Goal: Contribute content: Contribute content

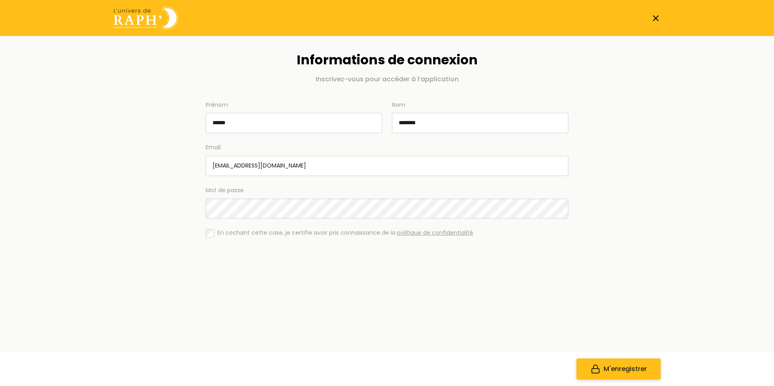
click at [638, 369] on span "M'enregistrer" at bounding box center [625, 369] width 43 height 10
click at [658, 19] on icon at bounding box center [656, 18] width 10 height 10
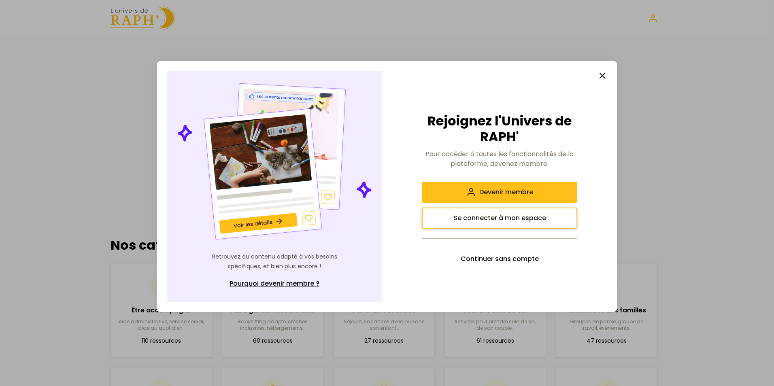
click at [528, 219] on span "Se connecter à mon espace" at bounding box center [500, 218] width 93 height 10
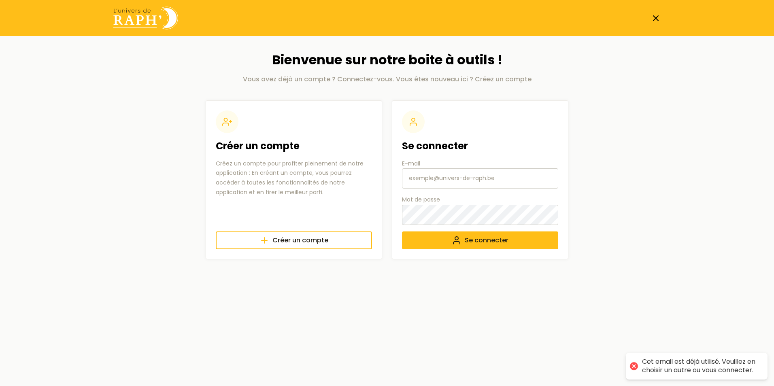
click at [431, 184] on input "E-mail" at bounding box center [480, 178] width 156 height 20
type input "[EMAIL_ADDRESS][DOMAIN_NAME]"
click at [402, 232] on button "Se connecter" at bounding box center [480, 241] width 156 height 18
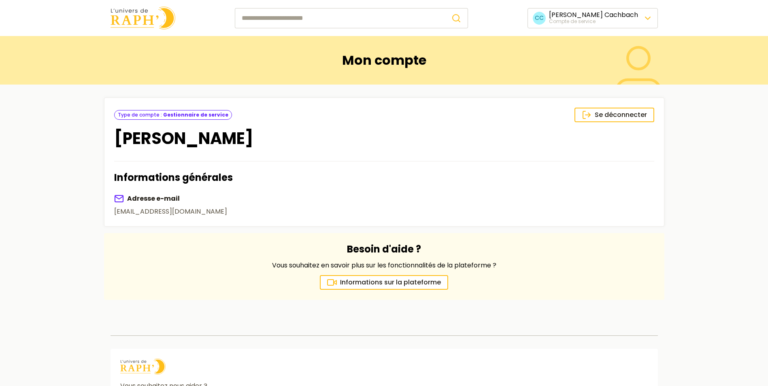
click at [608, 20] on html "🍪 Nous respectons votre vie privée. Nous utilisons des cookies pour améliorer v…" at bounding box center [384, 244] width 768 height 488
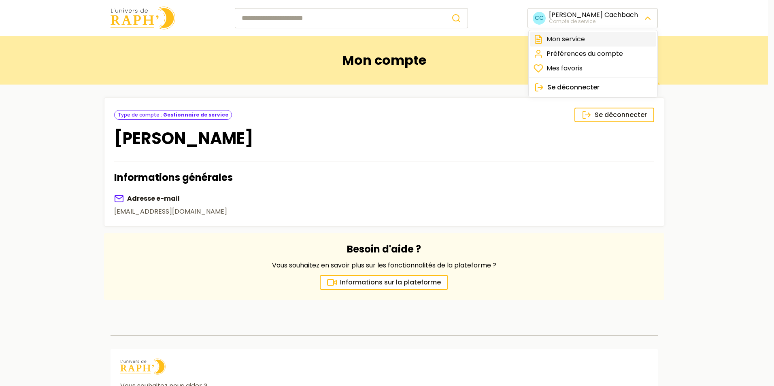
click at [563, 42] on link "Mon service" at bounding box center [594, 39] width 126 height 15
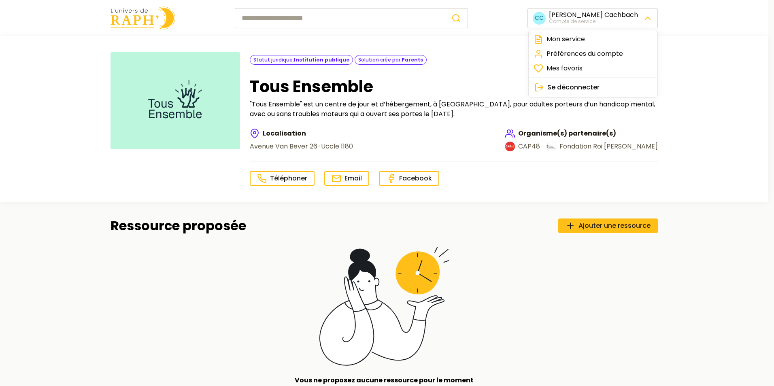
click at [652, 15] on html "🍪 Nous respectons votre vie privée. Nous utilisons des cookies pour améliorer v…" at bounding box center [387, 295] width 774 height 591
click at [617, 54] on link "Préférences du compte" at bounding box center [594, 54] width 126 height 15
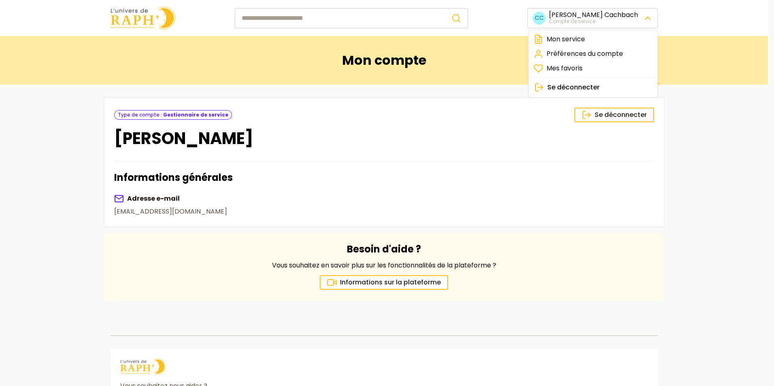
click at [644, 23] on html "🍪 Nous respectons votre vie privée. Nous utilisons des cookies pour améliorer v…" at bounding box center [387, 244] width 774 height 488
click at [601, 67] on link "Mes favoris" at bounding box center [594, 68] width 126 height 15
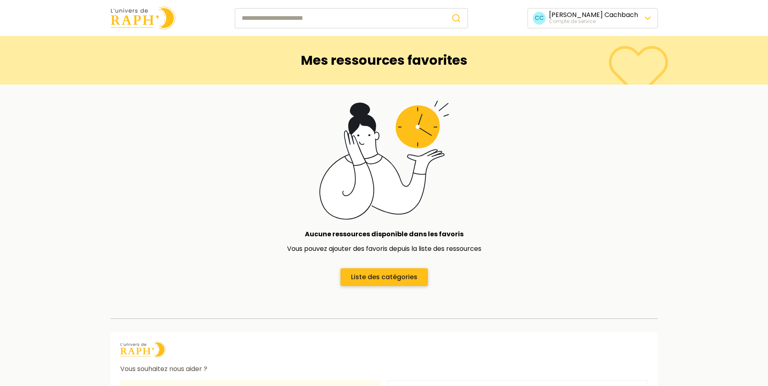
click at [372, 277] on span "Liste des catégories" at bounding box center [384, 278] width 66 height 10
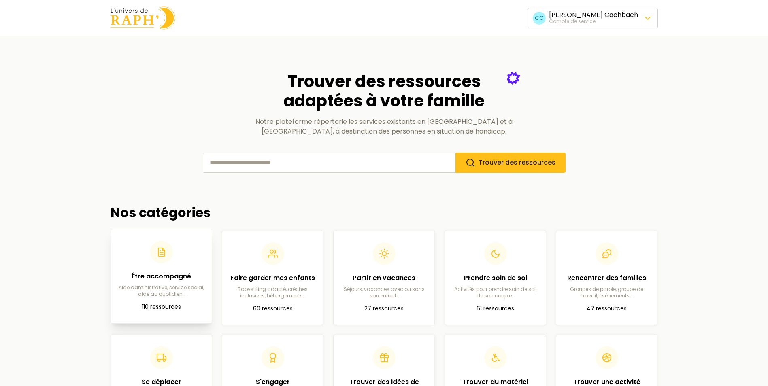
click at [179, 262] on header at bounding box center [161, 252] width 88 height 23
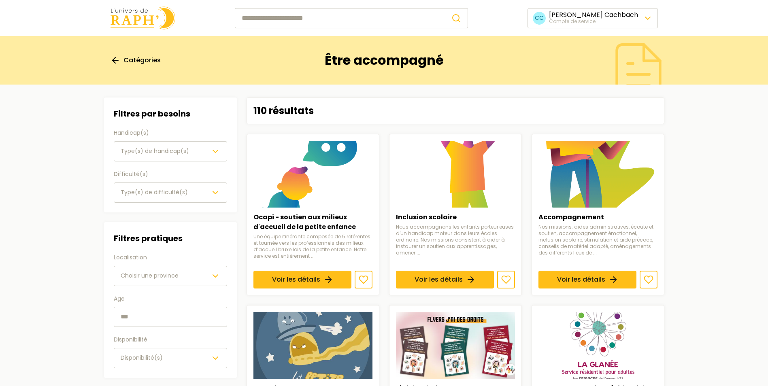
click at [171, 320] on input "text" at bounding box center [170, 317] width 113 height 20
click at [216, 273] on icon "button" at bounding box center [216, 276] width 10 height 10
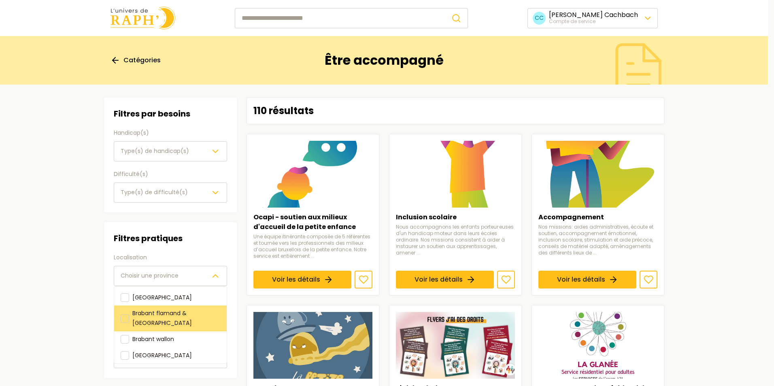
click at [192, 312] on span "Brabant flamand & [GEOGRAPHIC_DATA]" at bounding box center [162, 318] width 60 height 18
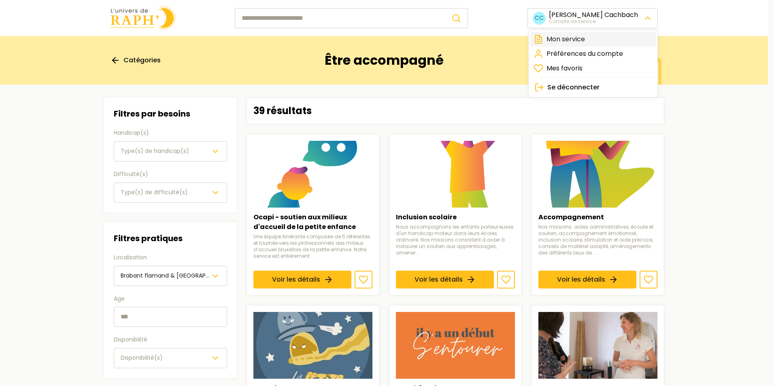
click at [564, 38] on link "Mon service" at bounding box center [594, 39] width 126 height 15
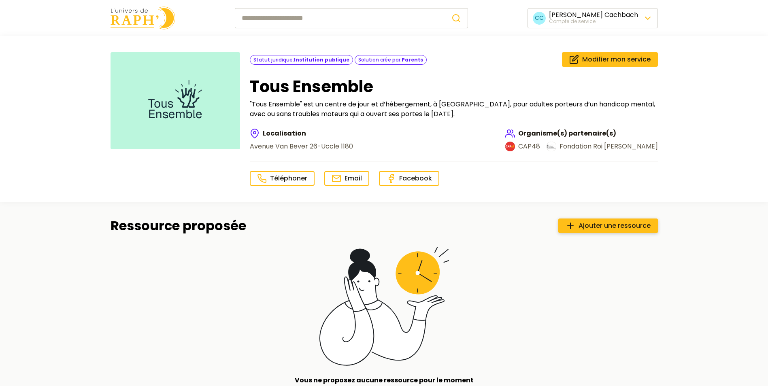
click at [584, 225] on span "Ajouter une ressource" at bounding box center [615, 226] width 72 height 10
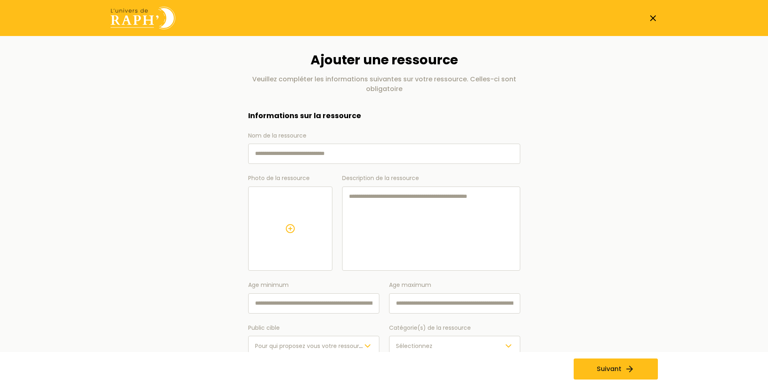
click at [278, 152] on input "Nom de la ressource" at bounding box center [384, 154] width 272 height 20
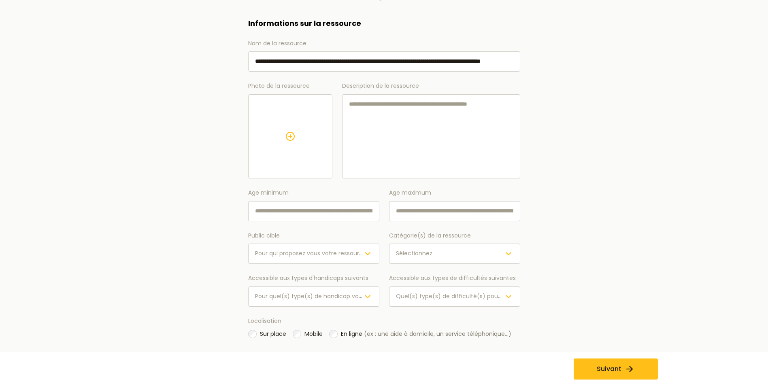
scroll to position [107, 0]
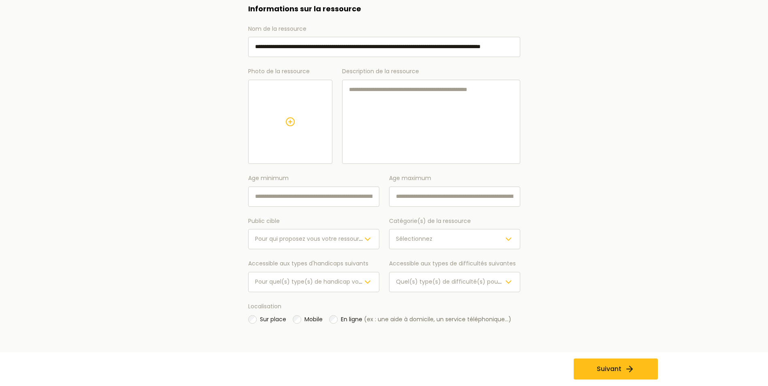
type input "**********"
click at [367, 240] on polyline "button" at bounding box center [367, 239] width 5 height 2
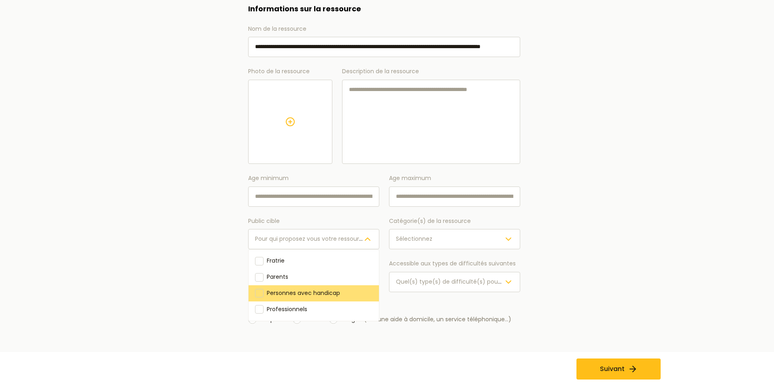
click at [316, 290] on span "Personnes avec handicap" at bounding box center [303, 293] width 73 height 8
click at [627, 206] on main "**********" at bounding box center [384, 157] width 573 height 457
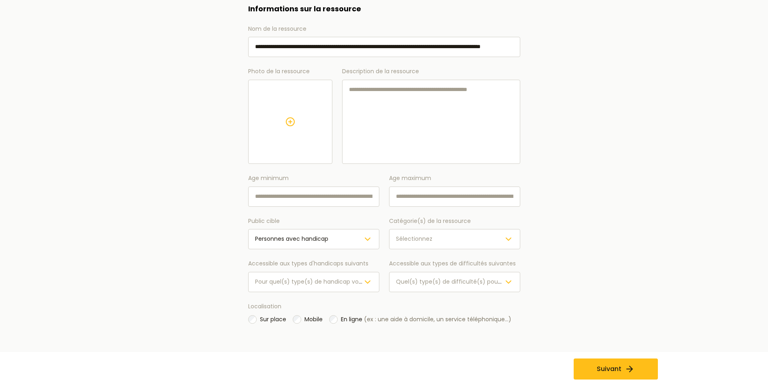
click at [506, 243] on icon "button" at bounding box center [509, 239] width 10 height 10
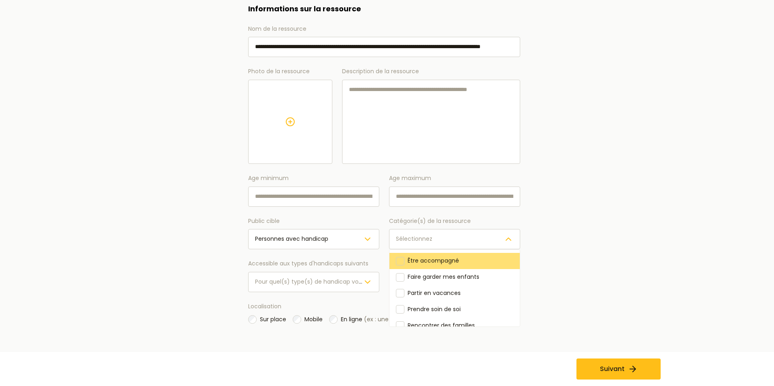
click at [478, 258] on div "Être accompagné" at bounding box center [455, 261] width 130 height 16
click at [607, 238] on main "**********" at bounding box center [384, 157] width 573 height 457
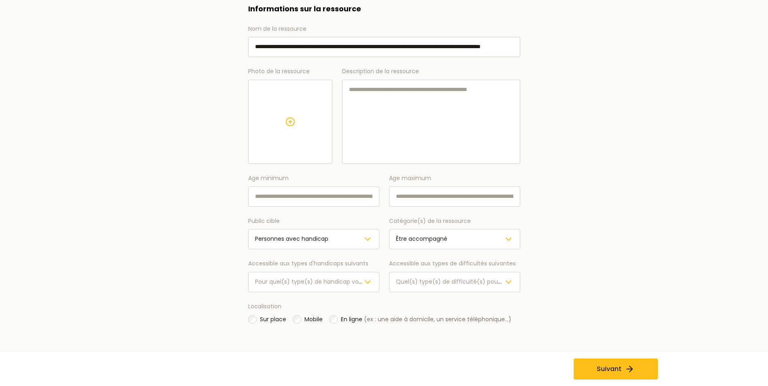
click at [507, 283] on icon "button" at bounding box center [509, 282] width 10 height 10
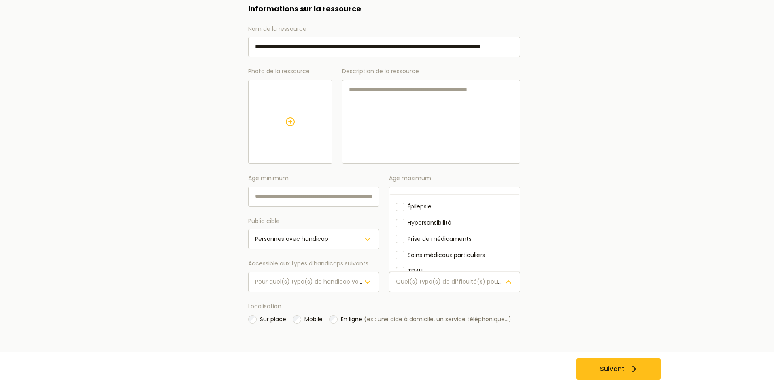
scroll to position [100, 0]
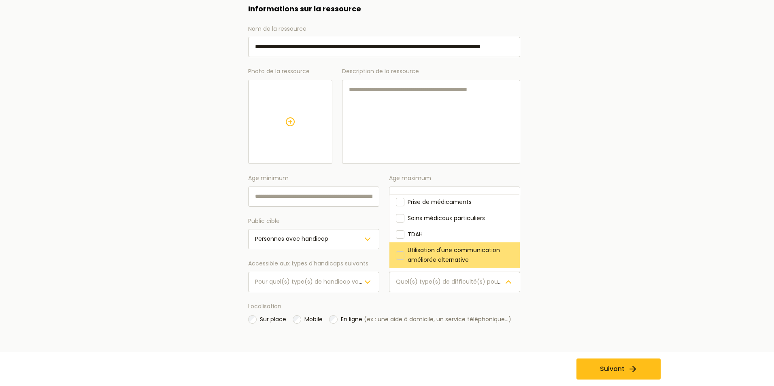
click at [400, 259] on div at bounding box center [400, 255] width 9 height 9
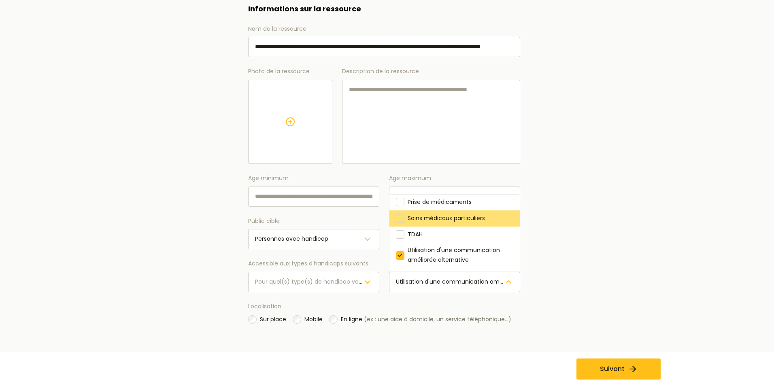
click at [401, 217] on div at bounding box center [400, 218] width 9 height 9
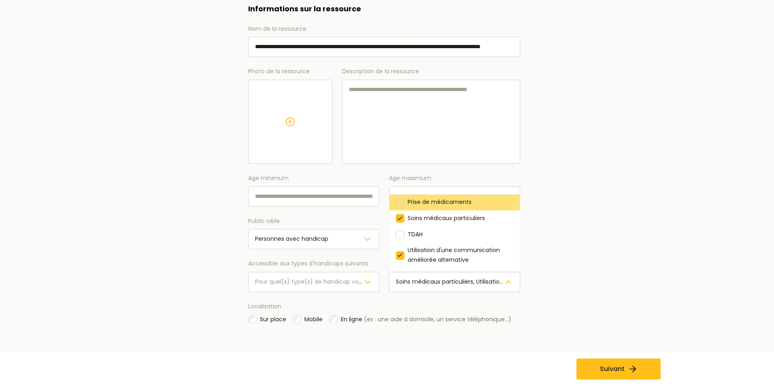
click at [403, 202] on div at bounding box center [400, 202] width 9 height 9
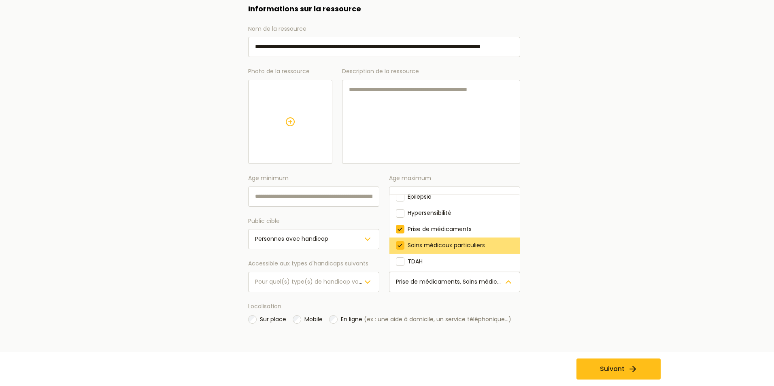
scroll to position [60, 0]
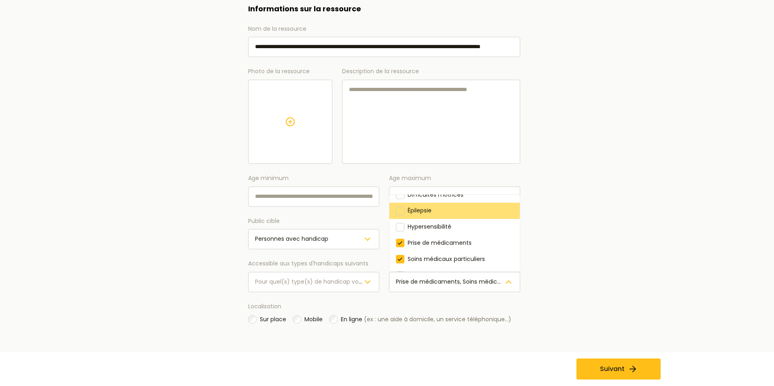
click at [402, 213] on div at bounding box center [400, 211] width 9 height 9
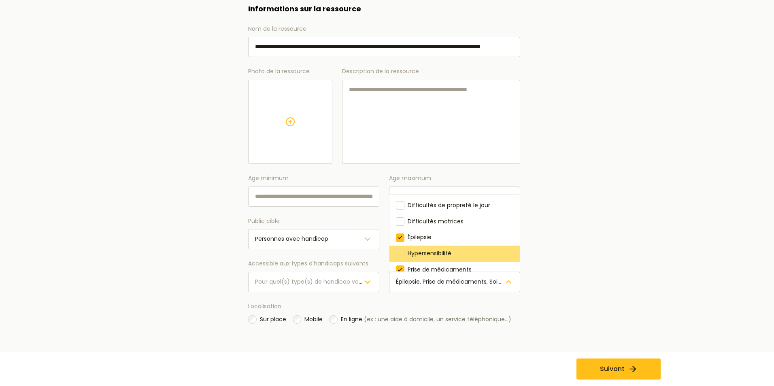
scroll to position [19, 0]
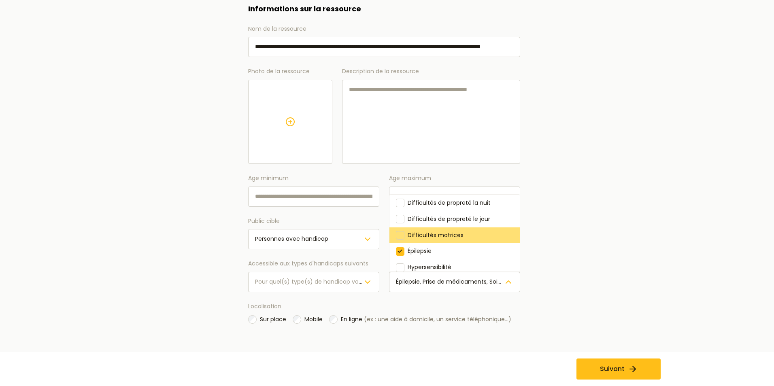
click at [402, 235] on div at bounding box center [400, 235] width 9 height 9
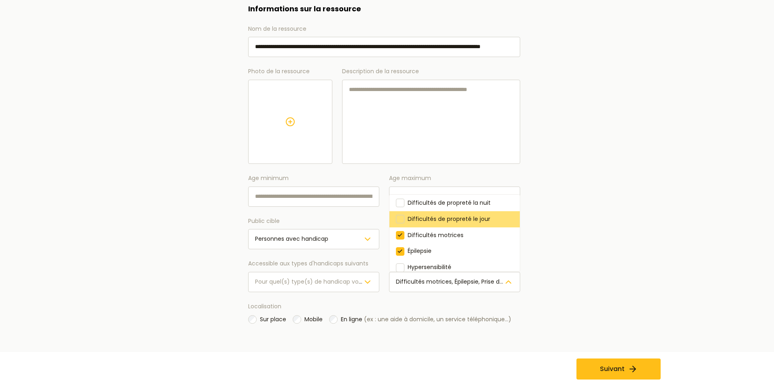
click at [401, 218] on div at bounding box center [400, 219] width 9 height 9
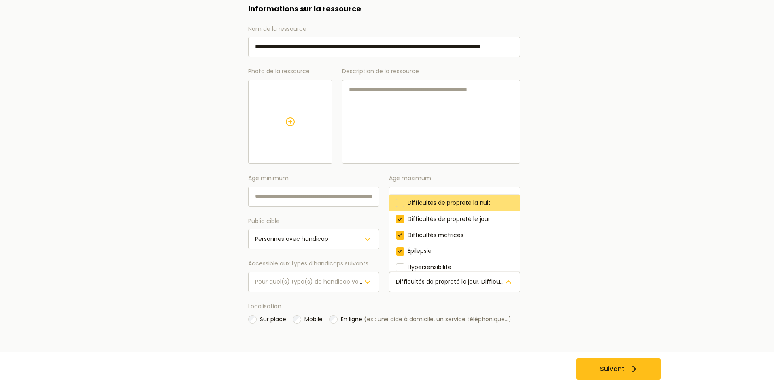
click at [401, 201] on div at bounding box center [400, 203] width 9 height 9
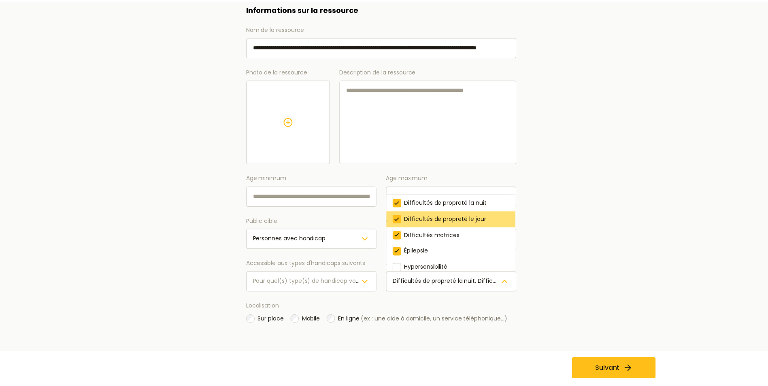
scroll to position [0, 0]
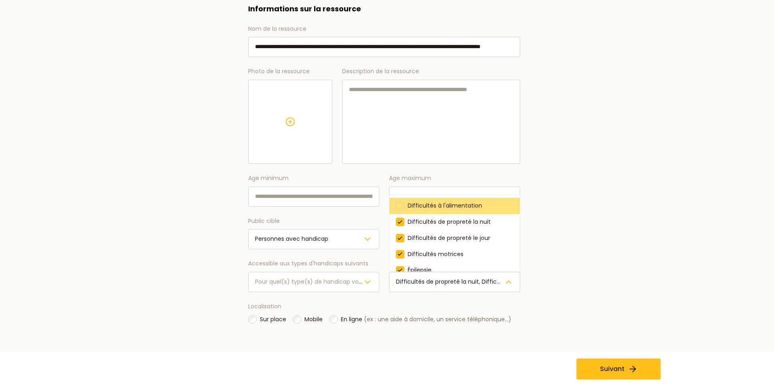
click at [403, 205] on div at bounding box center [400, 206] width 9 height 9
click at [619, 218] on main "**********" at bounding box center [384, 157] width 573 height 457
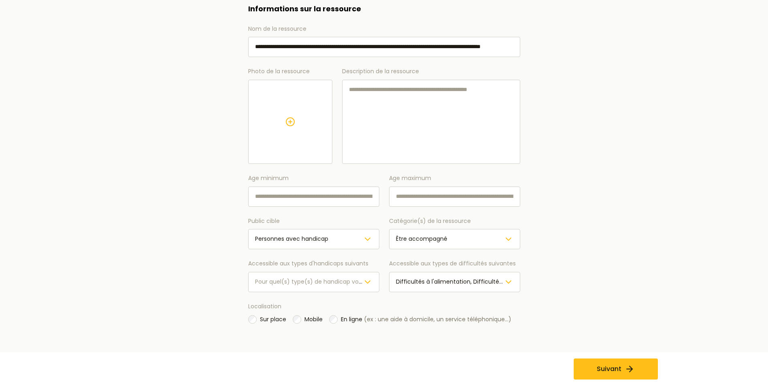
click at [324, 202] on input "Age minimum" at bounding box center [313, 197] width 131 height 20
type input "**"
click at [409, 194] on input "Age maximum" at bounding box center [454, 197] width 131 height 20
click at [258, 319] on label "Sur place" at bounding box center [267, 320] width 38 height 10
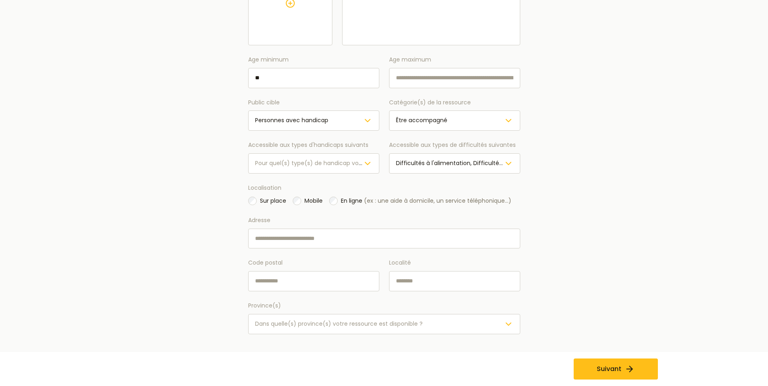
scroll to position [228, 0]
click at [274, 236] on input "Adresse" at bounding box center [384, 236] width 272 height 20
type input "**********"
type input "****"
click at [428, 283] on input "Localité" at bounding box center [454, 279] width 131 height 20
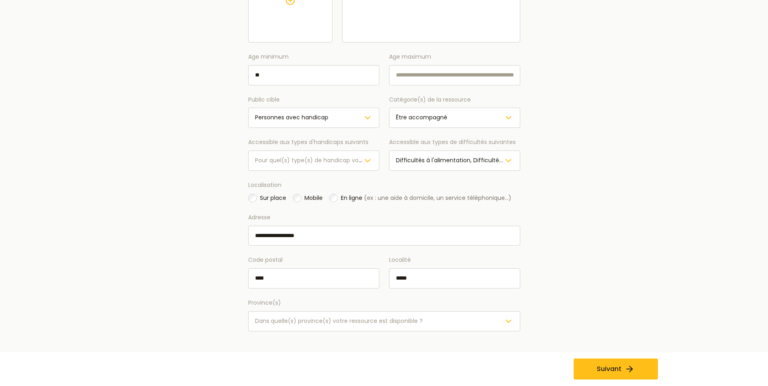
type input "*****"
click at [424, 320] on div "Dans quelle(s) province(s) votre ressource est disponible ?" at bounding box center [384, 322] width 258 height 10
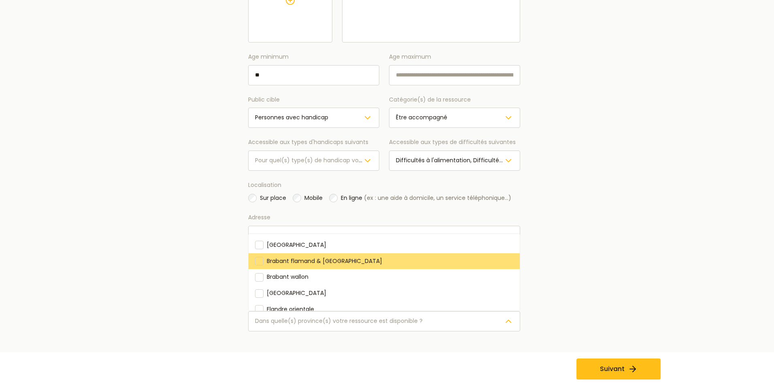
click at [348, 259] on div "Brabant flamand & [GEOGRAPHIC_DATA]" at bounding box center [384, 262] width 271 height 16
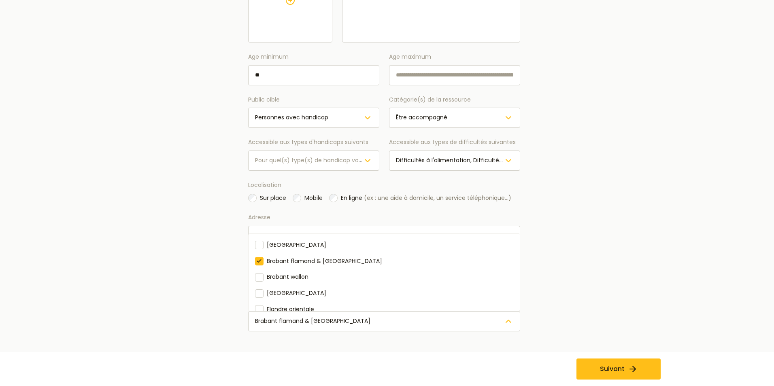
click at [547, 149] on div "**********" at bounding box center [384, 100] width 363 height 553
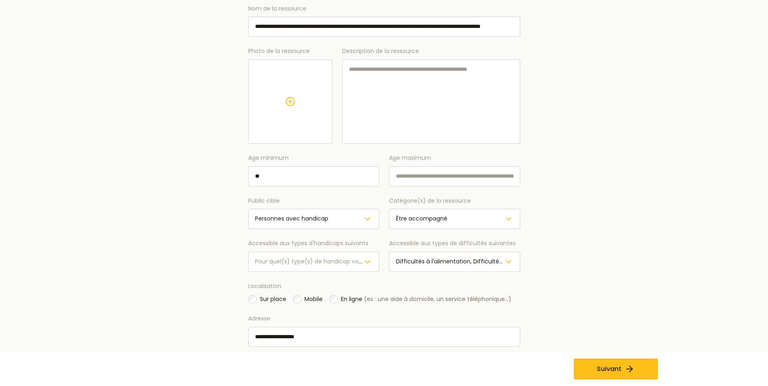
scroll to position [66, 0]
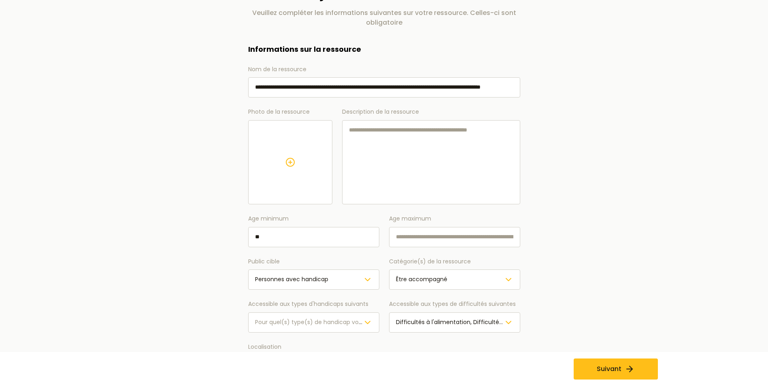
click at [364, 129] on textarea "Description de la ressource" at bounding box center [431, 162] width 178 height 84
type textarea "**********"
click at [296, 158] on icon at bounding box center [290, 162] width 12 height 12
click at [0, 0] on input "file" at bounding box center [0, 0] width 0 height 0
click at [616, 371] on span "Suivant" at bounding box center [609, 369] width 25 height 10
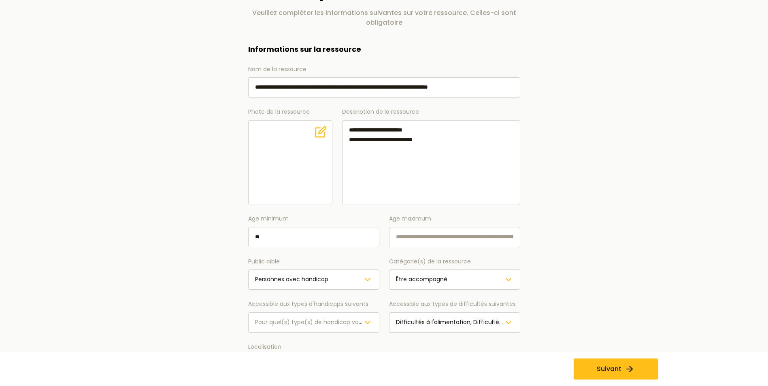
scroll to position [0, 0]
type input "**********"
click at [440, 139] on textarea "**********" at bounding box center [431, 162] width 178 height 84
click at [349, 128] on textarea "**********" at bounding box center [431, 162] width 178 height 84
click at [357, 129] on textarea "**********" at bounding box center [431, 162] width 178 height 84
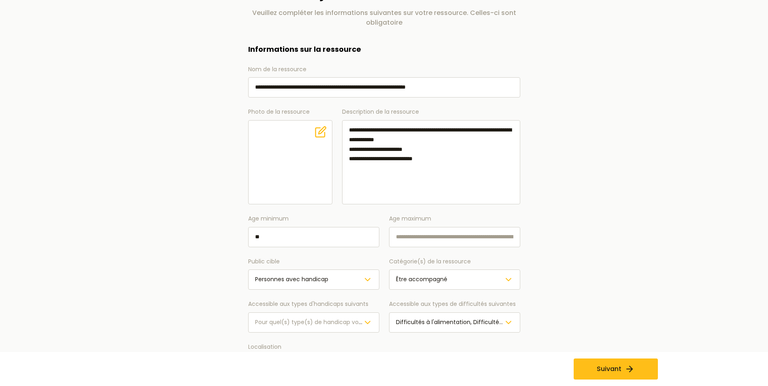
click at [356, 132] on textarea "**********" at bounding box center [431, 162] width 178 height 84
click at [361, 130] on textarea "**********" at bounding box center [431, 162] width 178 height 84
click at [397, 129] on textarea "**********" at bounding box center [431, 162] width 178 height 84
click at [453, 159] on textarea "**********" at bounding box center [431, 162] width 178 height 84
type textarea "**********"
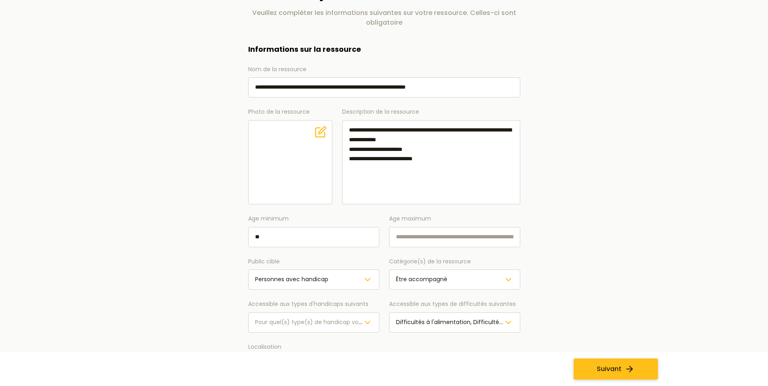
click at [616, 365] on span "Suivant" at bounding box center [609, 369] width 25 height 10
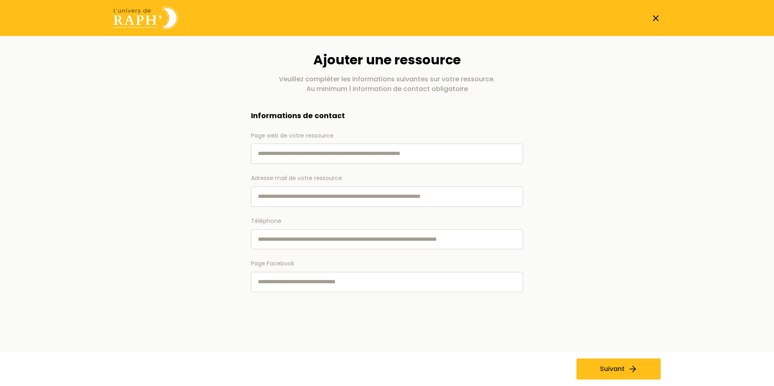
click at [315, 199] on input "Adresse mail de votre ressource" at bounding box center [387, 197] width 272 height 20
type input "**********"
click at [297, 243] on input "Téléphone" at bounding box center [387, 240] width 272 height 20
type input "**********"
click at [294, 282] on input "Page Facebook" at bounding box center [387, 282] width 272 height 20
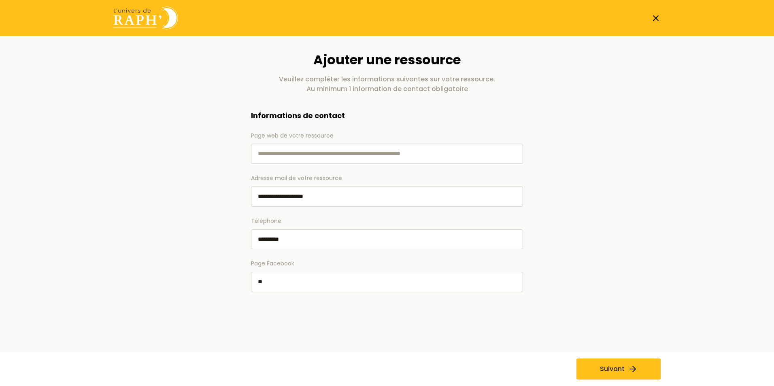
type input "*"
type input "**********"
click at [601, 377] on button "Suivant" at bounding box center [619, 369] width 84 height 21
drag, startPoint x: 337, startPoint y: 279, endPoint x: 230, endPoint y: 283, distance: 107.0
click at [230, 283] on div "**********" at bounding box center [387, 199] width 363 height 295
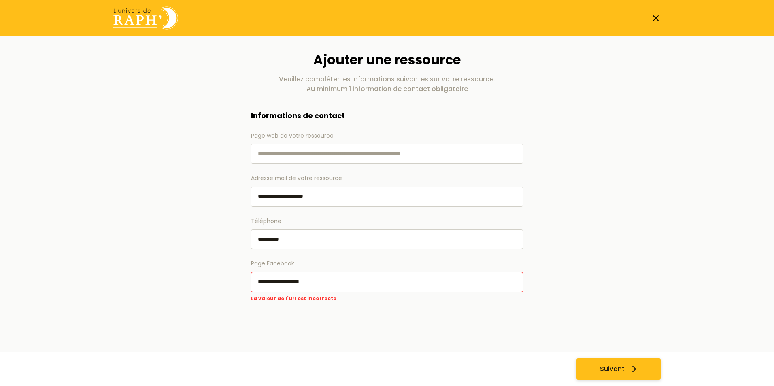
type input "**********"
click at [612, 371] on span "Suivant" at bounding box center [612, 369] width 25 height 10
drag, startPoint x: 343, startPoint y: 278, endPoint x: 214, endPoint y: 289, distance: 129.7
click at [214, 289] on div "**********" at bounding box center [387, 199] width 363 height 295
click at [614, 368] on span "Suivant" at bounding box center [612, 369] width 25 height 10
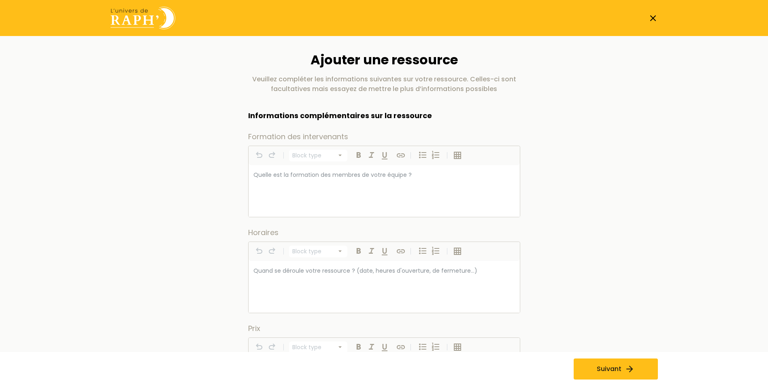
select select "*********"
click at [356, 182] on div at bounding box center [384, 191] width 271 height 52
click at [334, 175] on p at bounding box center [385, 175] width 262 height 10
click at [418, 175] on p at bounding box center [385, 175] width 262 height 10
click at [254, 173] on p at bounding box center [385, 175] width 262 height 10
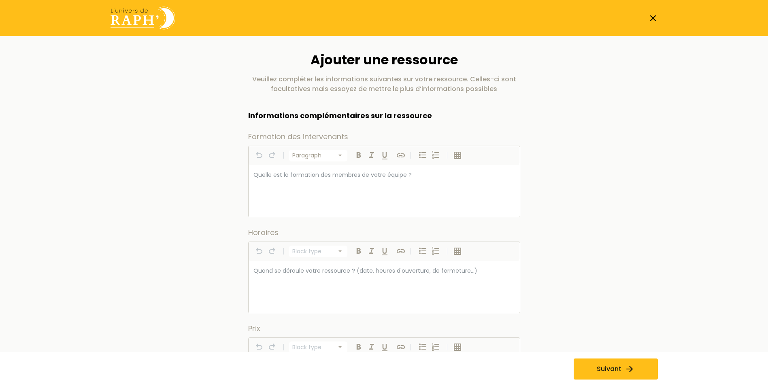
click at [255, 175] on p at bounding box center [385, 175] width 262 height 10
click at [303, 185] on div at bounding box center [384, 191] width 271 height 52
click at [287, 200] on div at bounding box center [384, 191] width 271 height 52
click at [291, 188] on div at bounding box center [384, 191] width 271 height 52
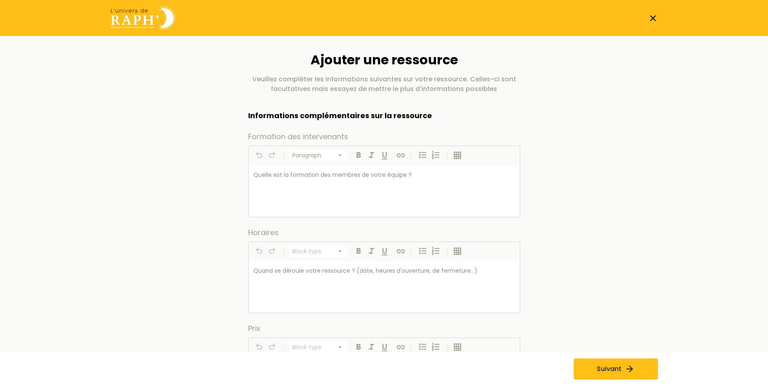
click at [269, 135] on label "Formation des intervenants" at bounding box center [384, 136] width 272 height 11
click at [257, 169] on div at bounding box center [384, 191] width 271 height 52
click at [260, 176] on p at bounding box center [385, 175] width 262 height 10
click at [321, 177] on p at bounding box center [385, 175] width 262 height 10
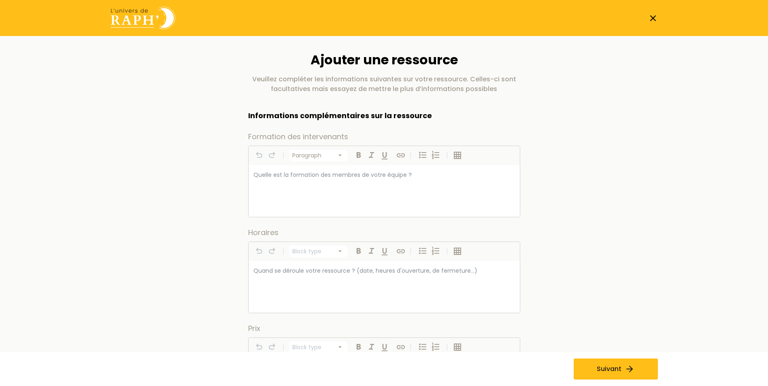
click at [392, 178] on p at bounding box center [385, 175] width 262 height 10
click at [392, 177] on p at bounding box center [385, 175] width 262 height 10
drag, startPoint x: 401, startPoint y: 182, endPoint x: 363, endPoint y: 185, distance: 38.6
click at [363, 185] on div at bounding box center [384, 191] width 271 height 52
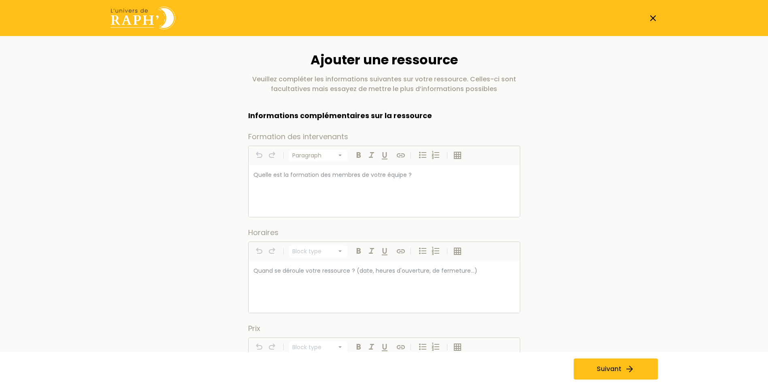
click at [362, 185] on div at bounding box center [384, 191] width 271 height 52
click at [288, 211] on div at bounding box center [384, 191] width 271 height 52
click at [267, 197] on div at bounding box center [384, 191] width 271 height 52
click at [266, 196] on div at bounding box center [384, 191] width 271 height 52
click at [265, 195] on div at bounding box center [384, 191] width 271 height 52
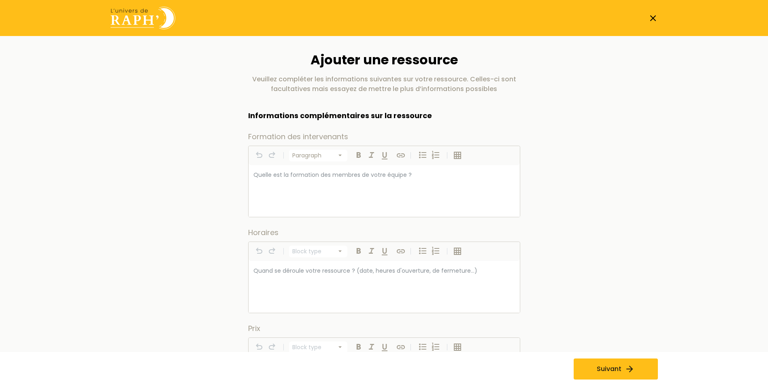
click at [264, 194] on div at bounding box center [384, 191] width 271 height 52
select select "*********"
click at [286, 271] on p at bounding box center [385, 271] width 262 height 10
click at [285, 279] on div at bounding box center [384, 287] width 271 height 52
click at [284, 278] on div at bounding box center [384, 287] width 271 height 52
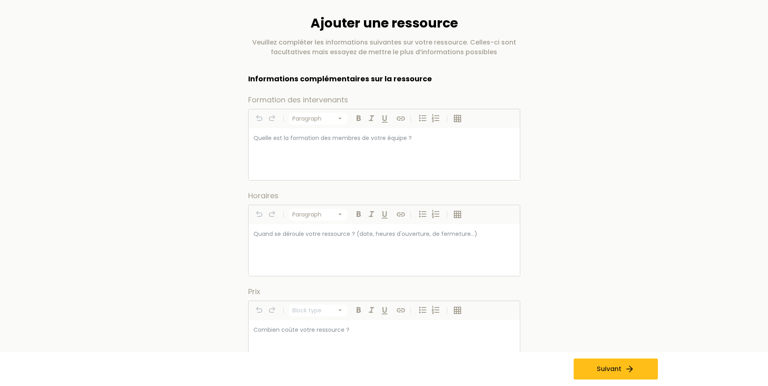
scroll to position [162, 0]
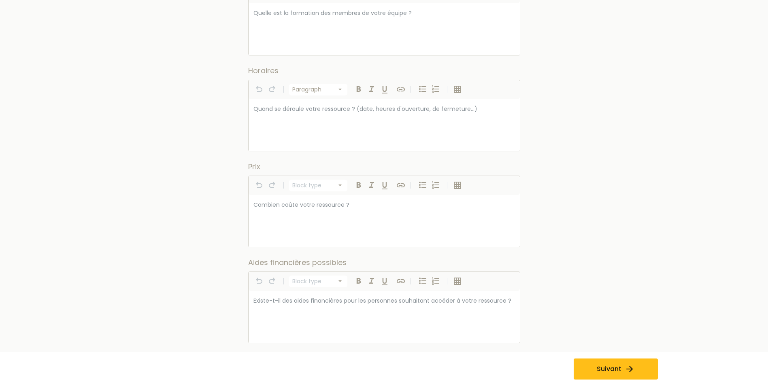
select select "*********"
click at [326, 207] on p at bounding box center [385, 205] width 262 height 10
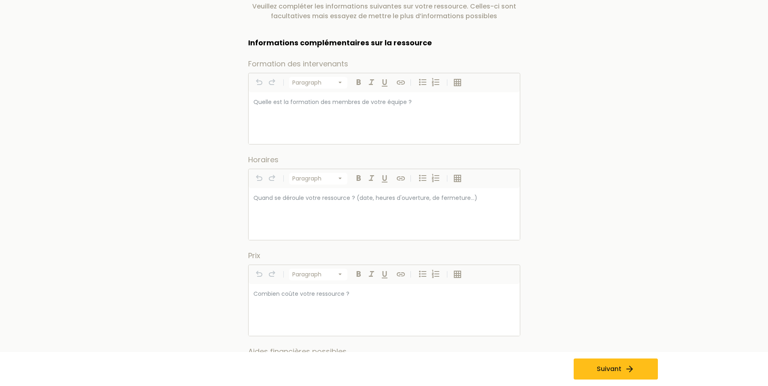
scroll to position [0, 0]
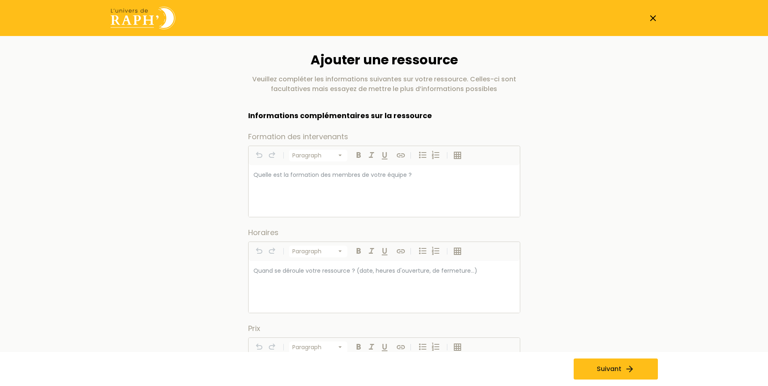
click at [342, 185] on div at bounding box center [384, 191] width 271 height 52
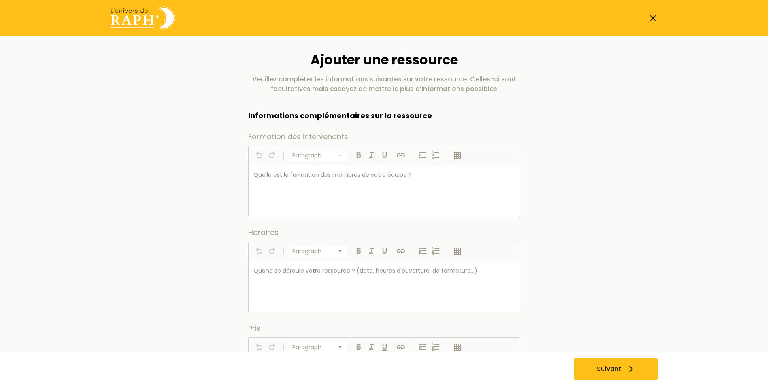
click at [373, 171] on p at bounding box center [385, 175] width 262 height 10
click at [336, 182] on div at bounding box center [384, 191] width 271 height 52
click at [335, 182] on div at bounding box center [384, 191] width 271 height 52
drag, startPoint x: 334, startPoint y: 182, endPoint x: 313, endPoint y: 181, distance: 20.7
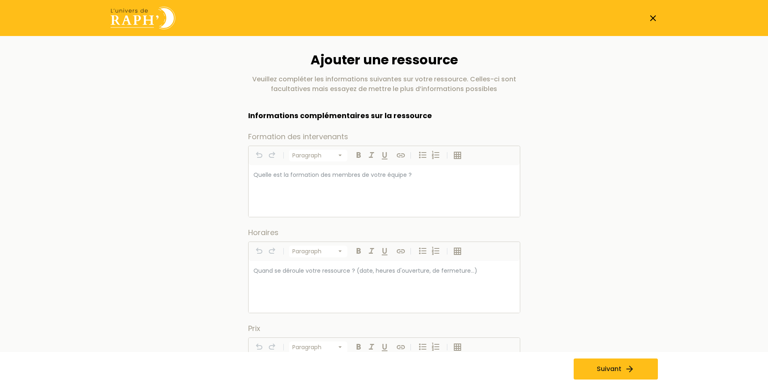
click at [333, 182] on div at bounding box center [384, 191] width 271 height 52
drag, startPoint x: 246, startPoint y: 181, endPoint x: 266, endPoint y: 176, distance: 21.2
click at [266, 176] on p at bounding box center [385, 175] width 262 height 10
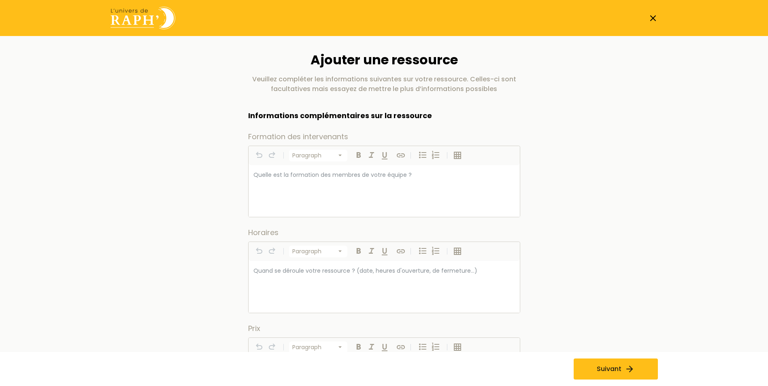
click at [266, 176] on p at bounding box center [385, 175] width 262 height 10
drag, startPoint x: 266, startPoint y: 177, endPoint x: 555, endPoint y: 151, distance: 289.9
click at [457, 156] on icon "button" at bounding box center [458, 156] width 10 height 10
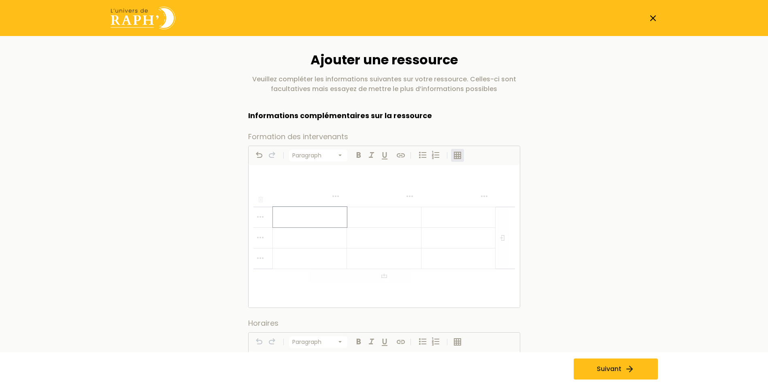
click at [457, 156] on icon "button" at bounding box center [458, 156] width 10 height 10
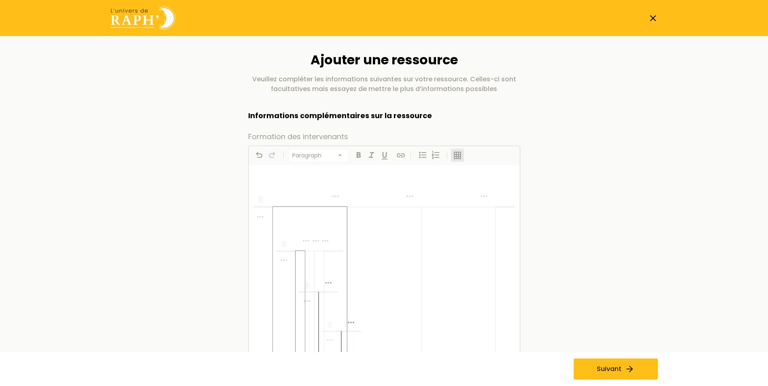
scroll to position [32, 0]
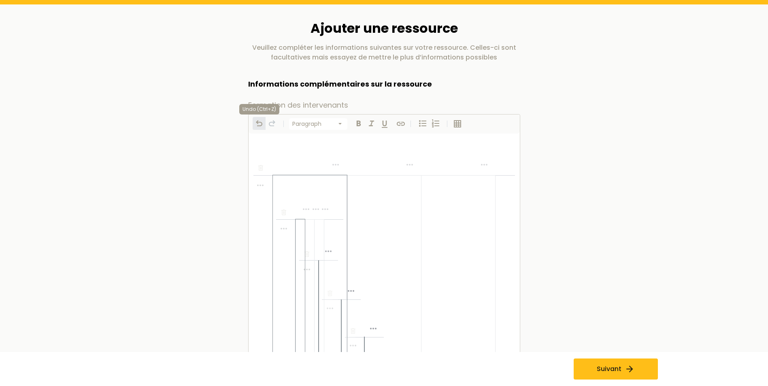
click at [258, 124] on icon "button" at bounding box center [259, 124] width 10 height 10
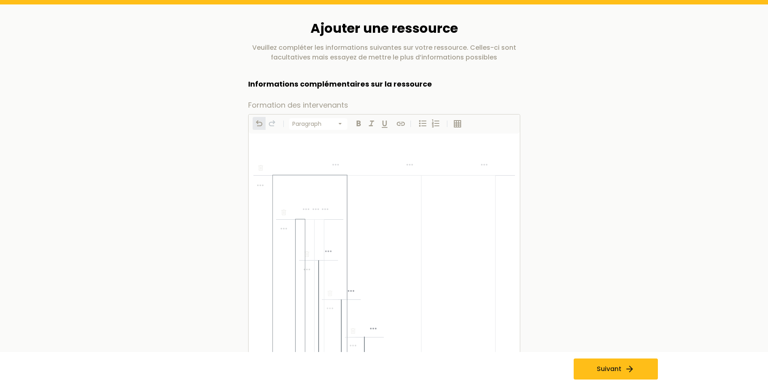
click at [258, 124] on icon "button" at bounding box center [259, 124] width 10 height 10
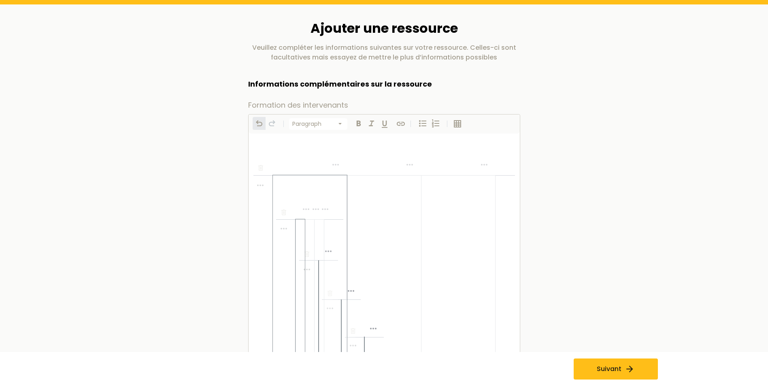
click at [258, 124] on icon "button" at bounding box center [259, 124] width 10 height 10
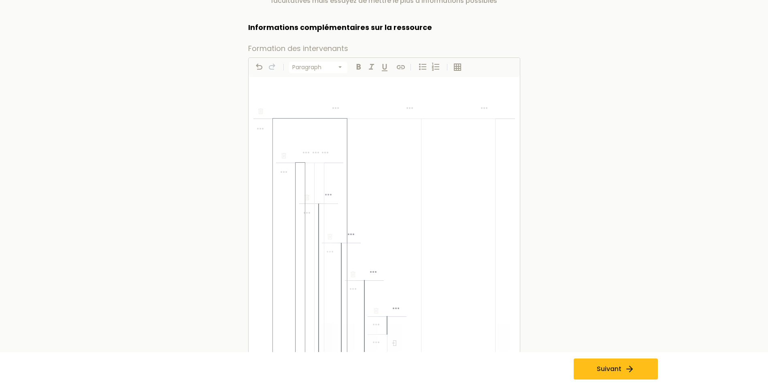
scroll to position [121, 0]
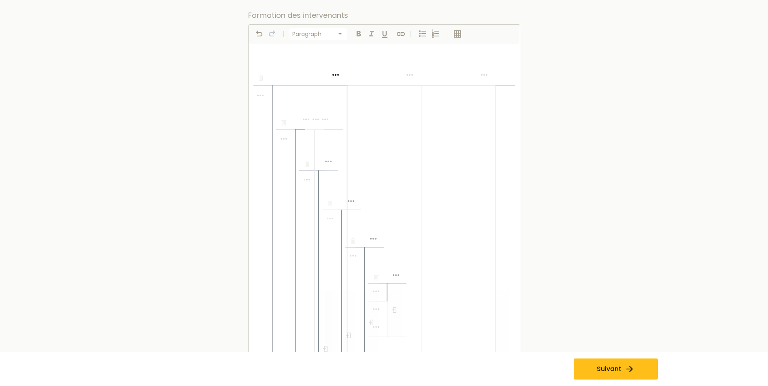
click at [307, 67] on div at bounding box center [384, 376] width 271 height 665
click at [261, 78] on icon "button" at bounding box center [260, 78] width 5 height 6
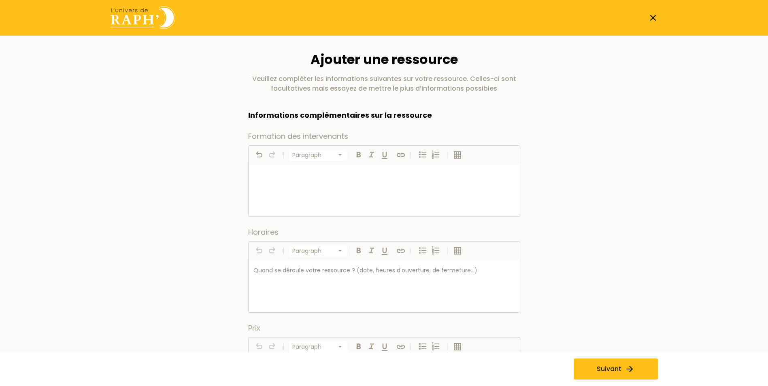
scroll to position [0, 0]
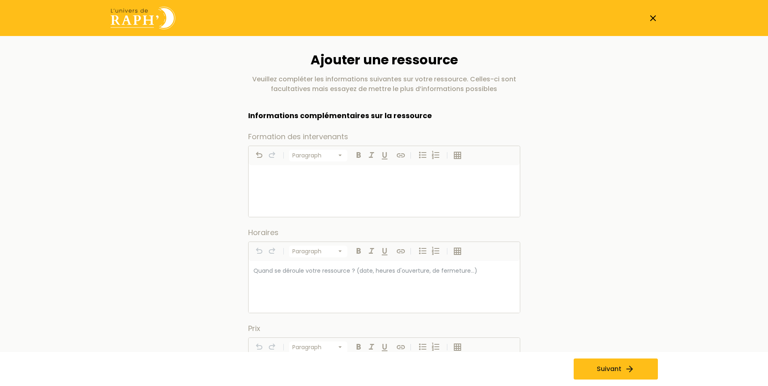
click at [260, 175] on p at bounding box center [385, 175] width 262 height 10
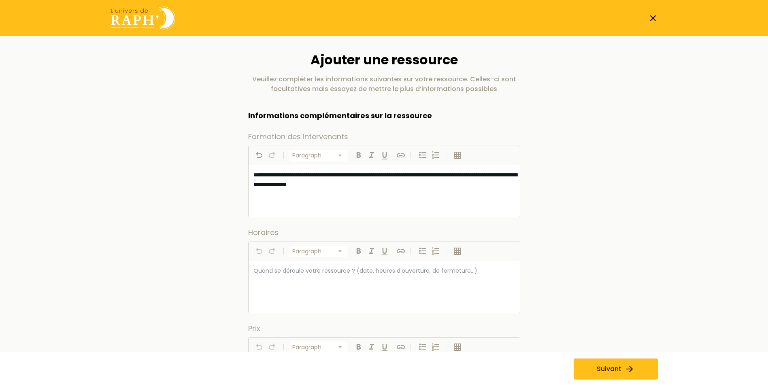
click at [271, 183] on span "**********" at bounding box center [386, 179] width 264 height 15
click at [471, 187] on p "**********" at bounding box center [385, 179] width 262 height 19
click at [280, 271] on p at bounding box center [385, 271] width 262 height 10
click at [250, 268] on div at bounding box center [384, 287] width 271 height 52
click at [255, 268] on p at bounding box center [385, 271] width 262 height 10
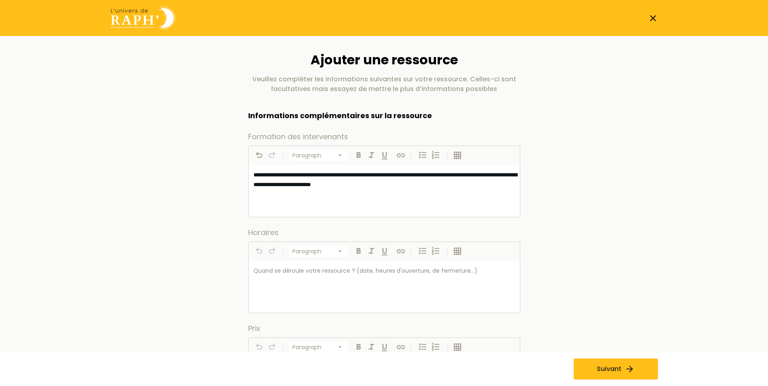
click at [255, 268] on p at bounding box center [385, 271] width 262 height 10
click at [447, 252] on div at bounding box center [447, 251] width 1 height 6
click at [456, 251] on icon "button" at bounding box center [458, 252] width 10 height 10
click at [260, 295] on icon "button" at bounding box center [261, 296] width 8 height 8
click at [256, 267] on p at bounding box center [385, 271] width 262 height 10
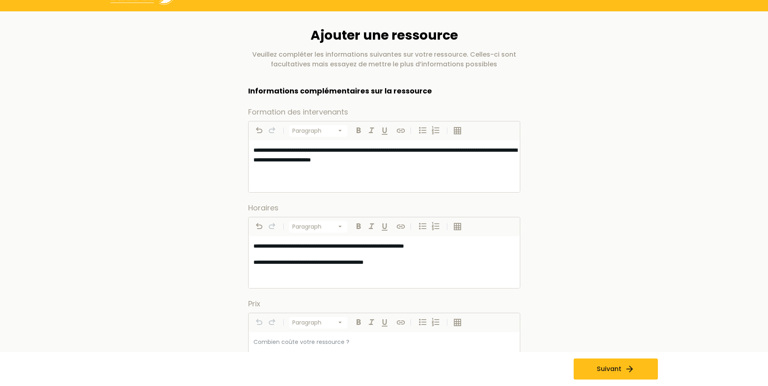
scroll to position [81, 0]
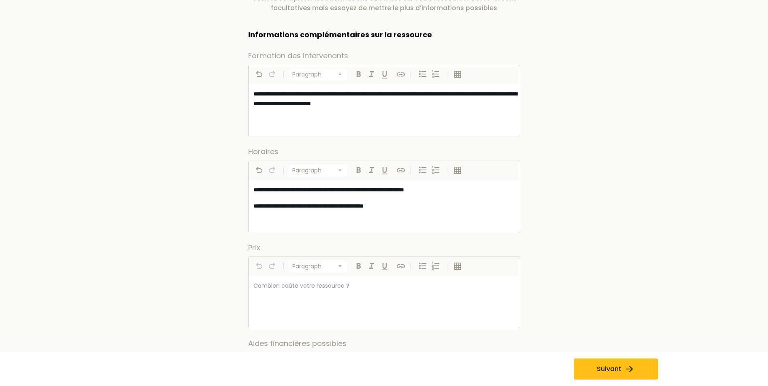
click at [296, 289] on p at bounding box center [385, 286] width 262 height 10
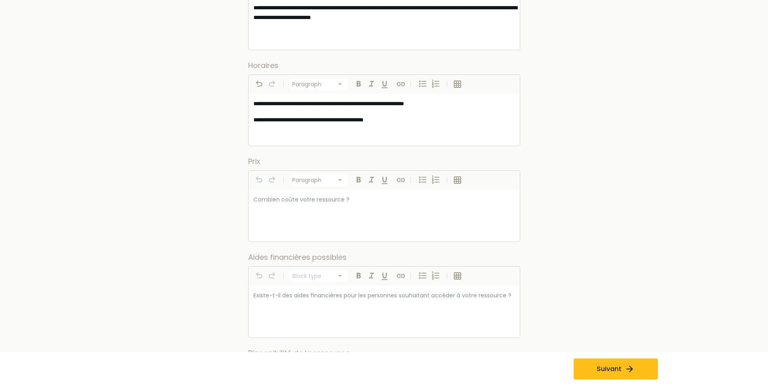
scroll to position [283, 0]
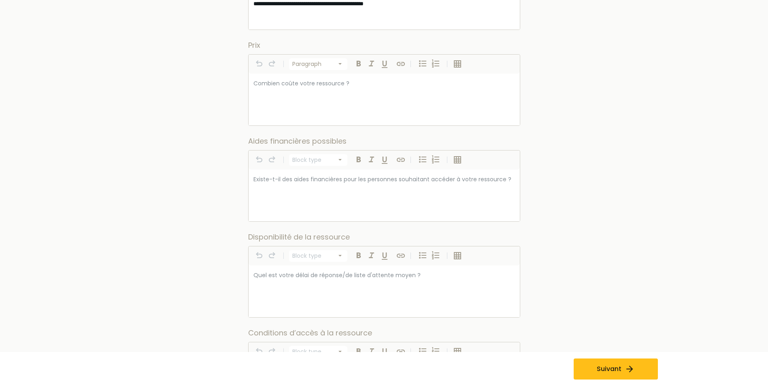
select select "*********"
click at [276, 277] on p at bounding box center [385, 276] width 262 height 10
click at [459, 256] on icon "button" at bounding box center [457, 255] width 7 height 7
click at [263, 300] on icon "button" at bounding box center [261, 300] width 8 height 8
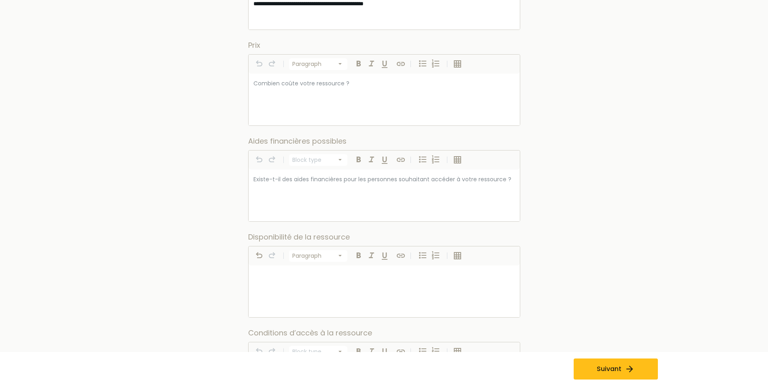
click at [262, 277] on p at bounding box center [385, 276] width 262 height 10
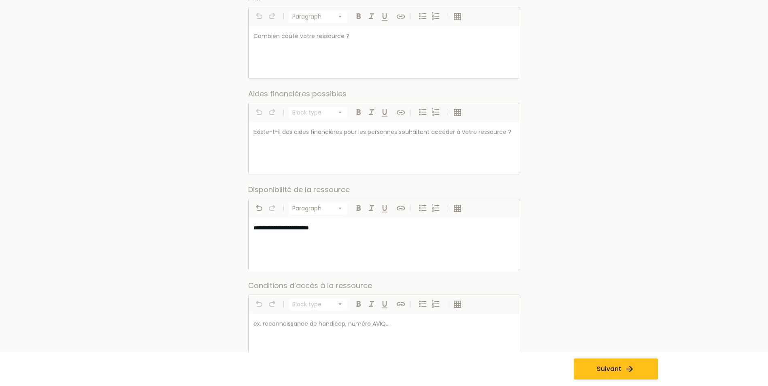
scroll to position [405, 0]
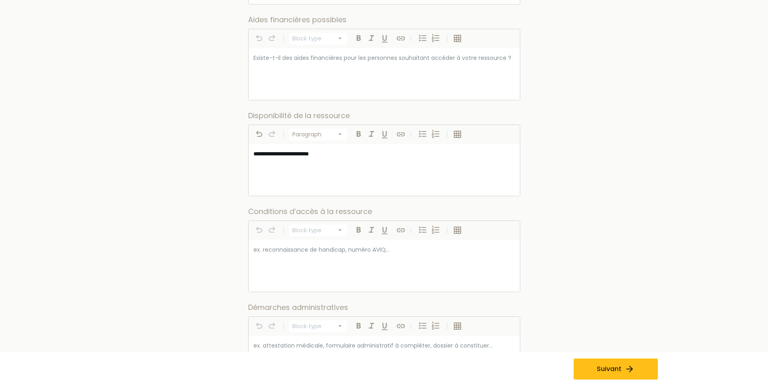
select select "*********"
click at [262, 250] on p at bounding box center [385, 250] width 262 height 10
click at [461, 228] on icon "button" at bounding box center [457, 230] width 7 height 7
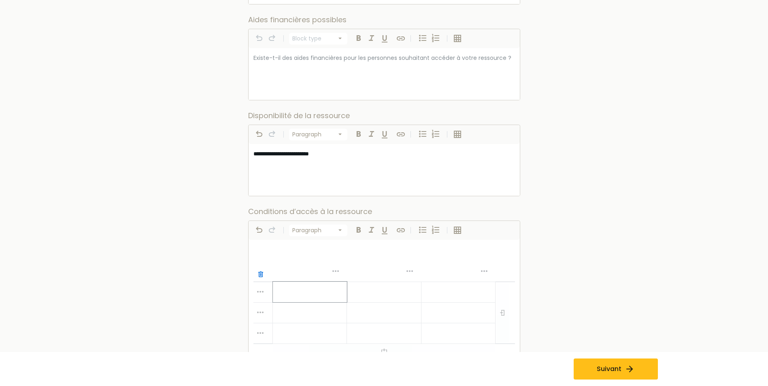
click at [262, 276] on icon "button" at bounding box center [260, 275] width 5 height 6
click at [260, 247] on p at bounding box center [385, 250] width 262 height 10
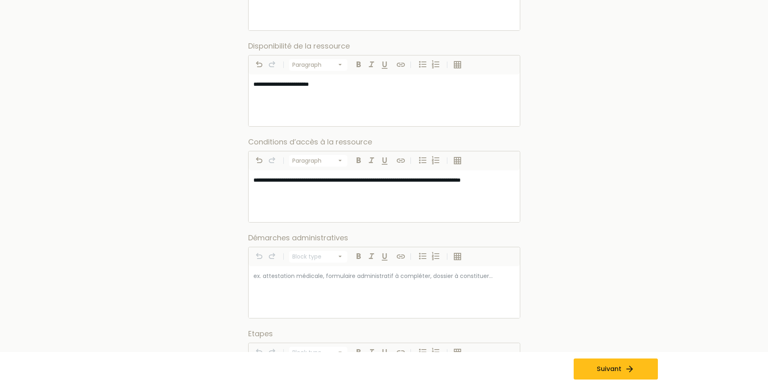
scroll to position [486, 0]
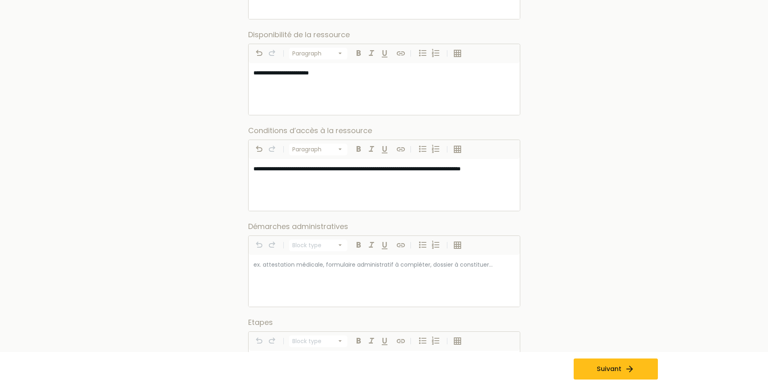
select select "*********"
click at [282, 267] on p at bounding box center [385, 265] width 262 height 10
click at [457, 246] on icon "button" at bounding box center [458, 246] width 10 height 10
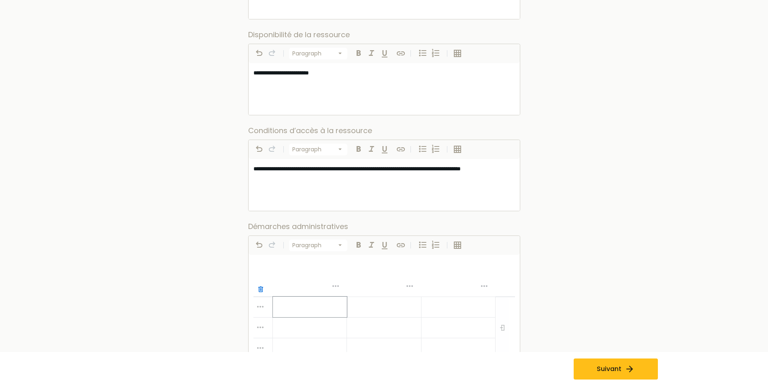
click at [260, 288] on icon "button" at bounding box center [261, 290] width 8 height 8
click at [259, 262] on p at bounding box center [385, 265] width 262 height 10
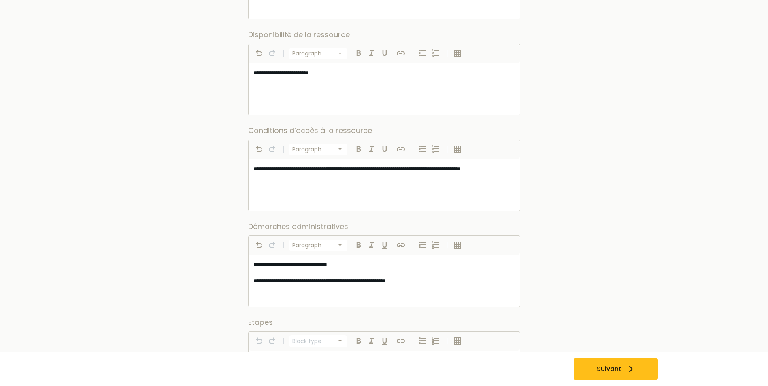
click at [297, 279] on span "**********" at bounding box center [320, 281] width 132 height 6
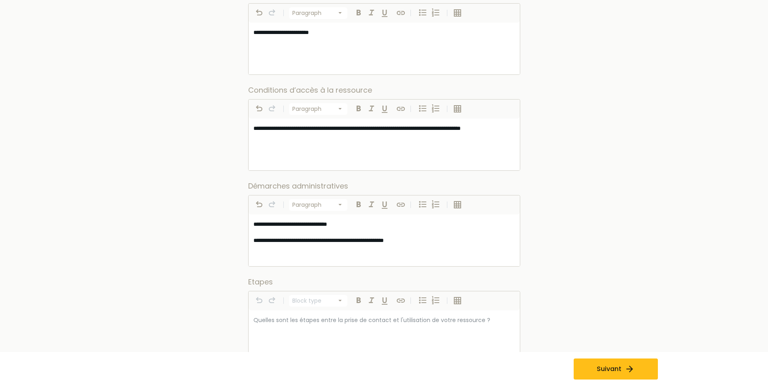
scroll to position [567, 0]
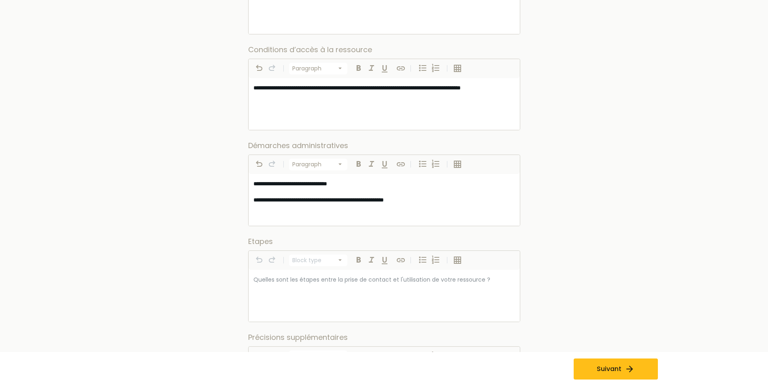
click at [284, 200] on span "**********" at bounding box center [319, 200] width 130 height 6
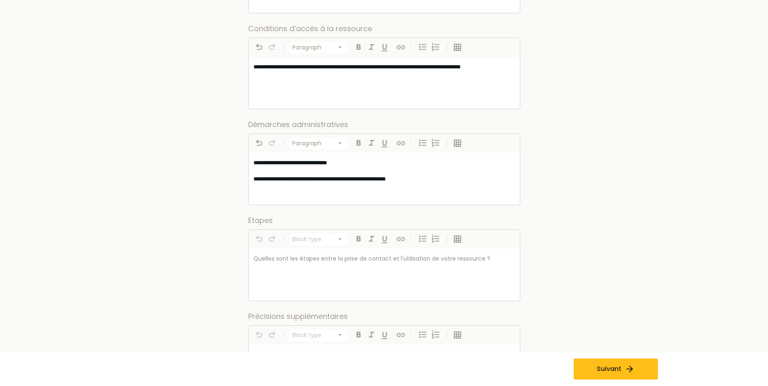
scroll to position [607, 0]
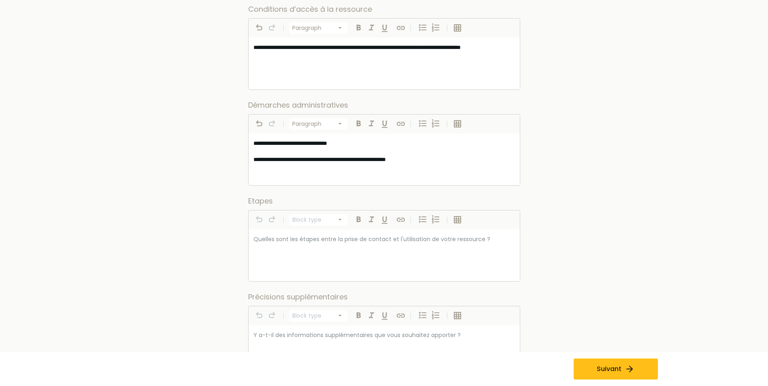
select select "*********"
click at [290, 245] on div at bounding box center [384, 256] width 271 height 52
click at [279, 243] on p at bounding box center [385, 239] width 262 height 10
click at [278, 243] on p at bounding box center [385, 239] width 262 height 10
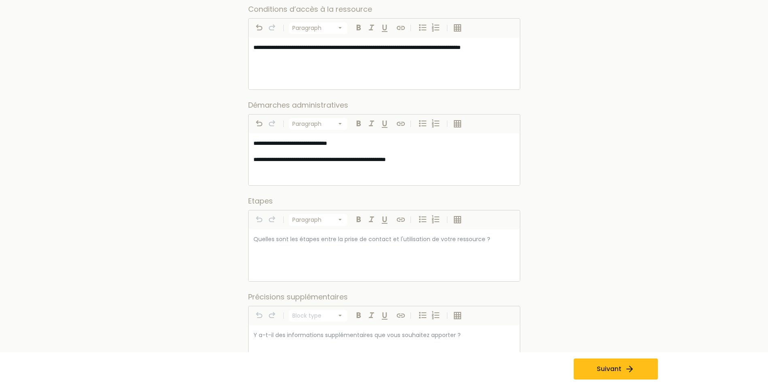
click at [403, 239] on p at bounding box center [385, 239] width 262 height 10
click at [267, 250] on div at bounding box center [384, 256] width 271 height 52
click at [460, 219] on icon "button" at bounding box center [457, 219] width 7 height 7
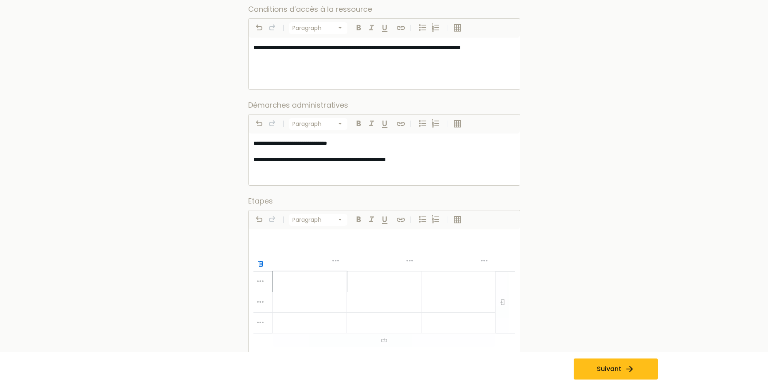
click at [260, 263] on icon "button" at bounding box center [260, 264] width 5 height 6
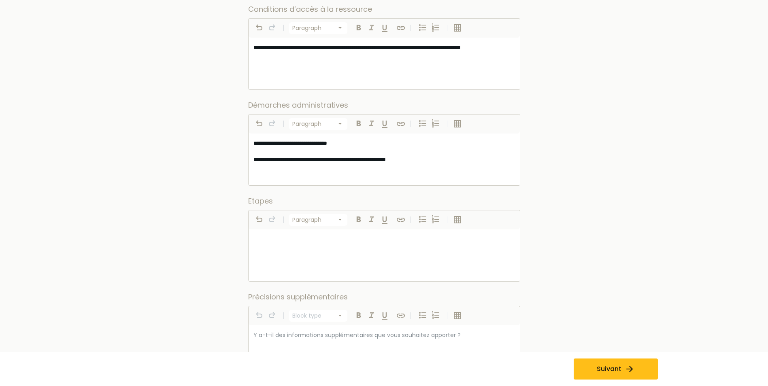
click at [262, 238] on p at bounding box center [385, 239] width 262 height 10
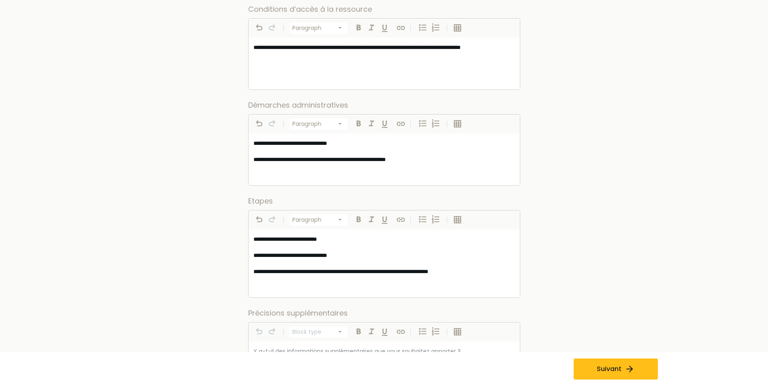
click at [428, 272] on span "**********" at bounding box center [341, 272] width 175 height 6
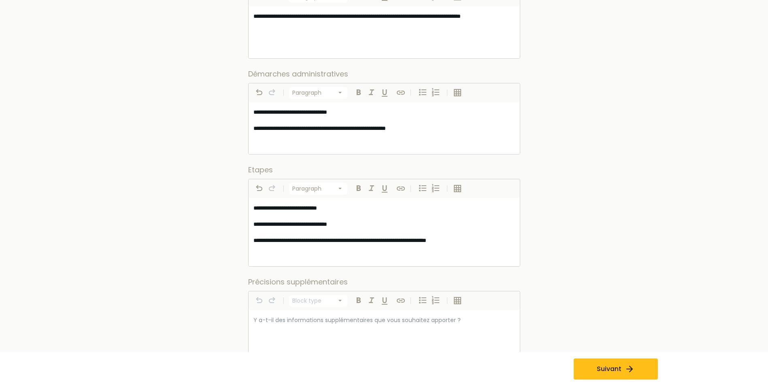
scroll to position [677, 0]
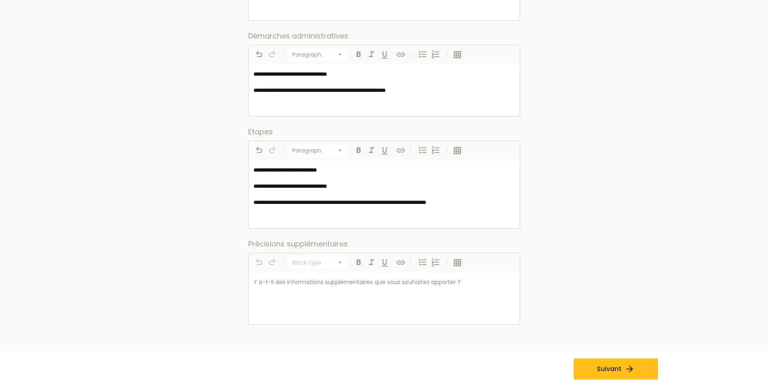
select select "*********"
click at [313, 281] on p at bounding box center [385, 282] width 262 height 10
click at [456, 266] on icon "button" at bounding box center [457, 262] width 7 height 7
drag, startPoint x: 262, startPoint y: 308, endPoint x: 263, endPoint y: 303, distance: 5.0
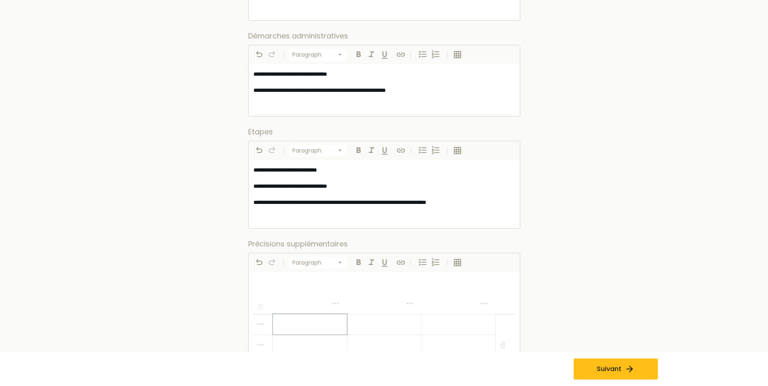
click at [262, 308] on icon "button" at bounding box center [261, 307] width 8 height 8
click at [262, 279] on p at bounding box center [385, 282] width 262 height 10
click at [606, 375] on button "Suivant" at bounding box center [616, 369] width 84 height 21
